Goal: Task Accomplishment & Management: Manage account settings

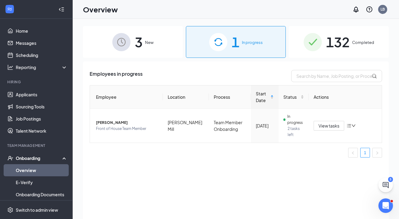
click at [114, 54] on div "3 New" at bounding box center [133, 42] width 100 height 32
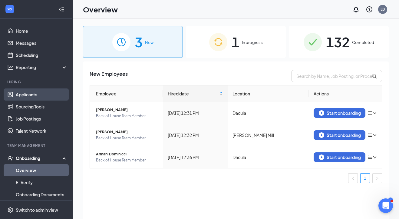
click at [25, 93] on link "Applicants" at bounding box center [42, 94] width 52 height 12
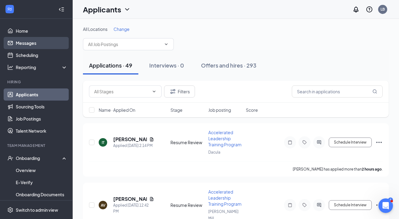
click at [31, 44] on link "Messages" at bounding box center [42, 43] width 52 height 12
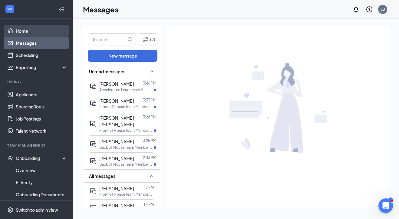
click at [30, 29] on link "Home" at bounding box center [42, 31] width 52 height 12
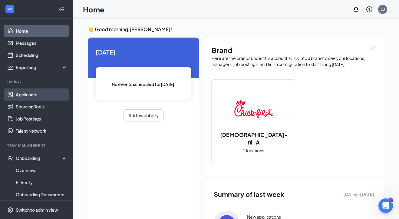
click at [28, 94] on link "Applicants" at bounding box center [42, 94] width 52 height 12
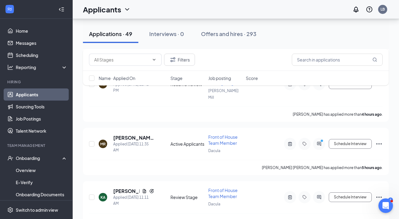
scroll to position [123, 0]
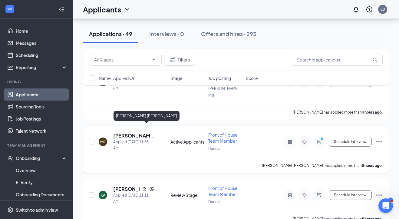
click at [124, 132] on h5 "[PERSON_NAME] [PERSON_NAME]" at bounding box center [133, 135] width 41 height 7
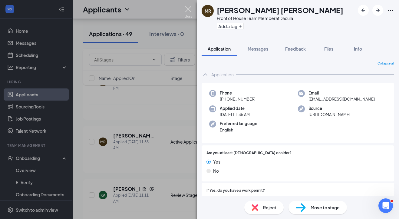
click at [188, 9] on img at bounding box center [189, 12] width 8 height 12
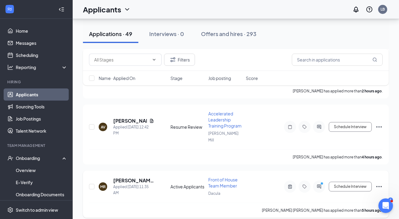
scroll to position [80, 0]
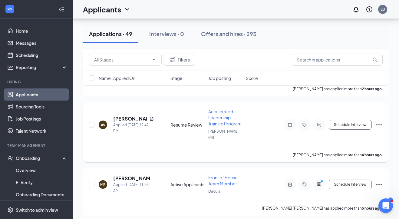
click at [143, 152] on div "[PERSON_NAME] has applied more than 4 hours ago ." at bounding box center [235, 154] width 293 height 15
click at [142, 175] on h5 "[PERSON_NAME] [PERSON_NAME]" at bounding box center [133, 178] width 41 height 7
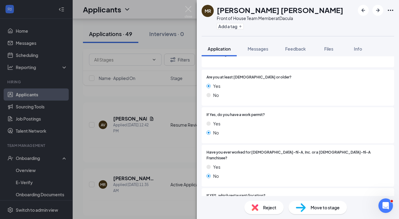
scroll to position [76, 0]
click at [267, 207] on span "Reject" at bounding box center [269, 207] width 13 height 7
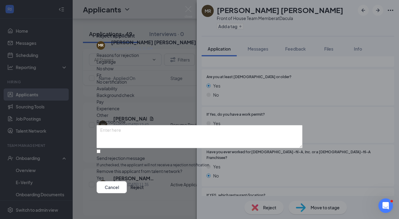
click at [127, 65] on div "Legal age" at bounding box center [199, 61] width 206 height 7
click at [100, 149] on input "Send rejection message If unchecked, the applicant will not receive a rejection…" at bounding box center [98, 151] width 4 height 4
checkbox input "true"
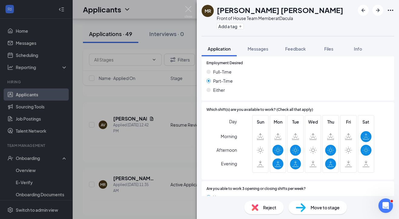
scroll to position [350, 0]
click at [281, 132] on icon at bounding box center [277, 135] width 7 height 7
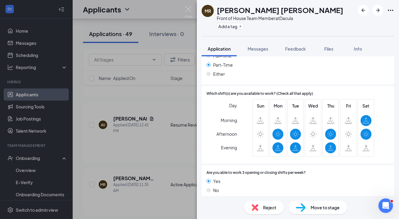
scroll to position [365, 0]
click at [294, 50] on span "Feedback" at bounding box center [295, 48] width 21 height 5
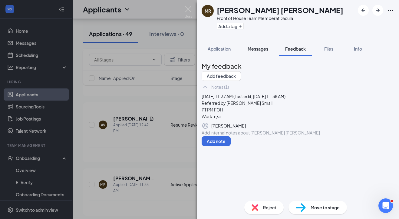
click at [257, 52] on button "Messages" at bounding box center [257, 48] width 33 height 15
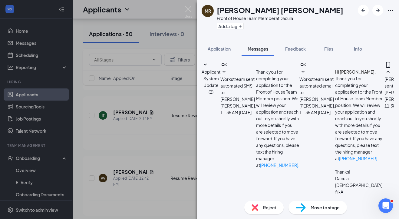
scroll to position [159, 0]
click at [190, 10] on img at bounding box center [189, 12] width 8 height 12
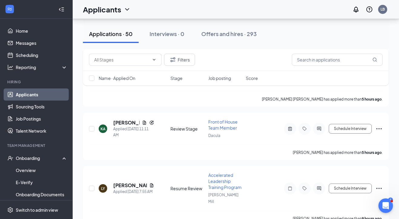
scroll to position [243, 0]
